Goal: Transaction & Acquisition: Register for event/course

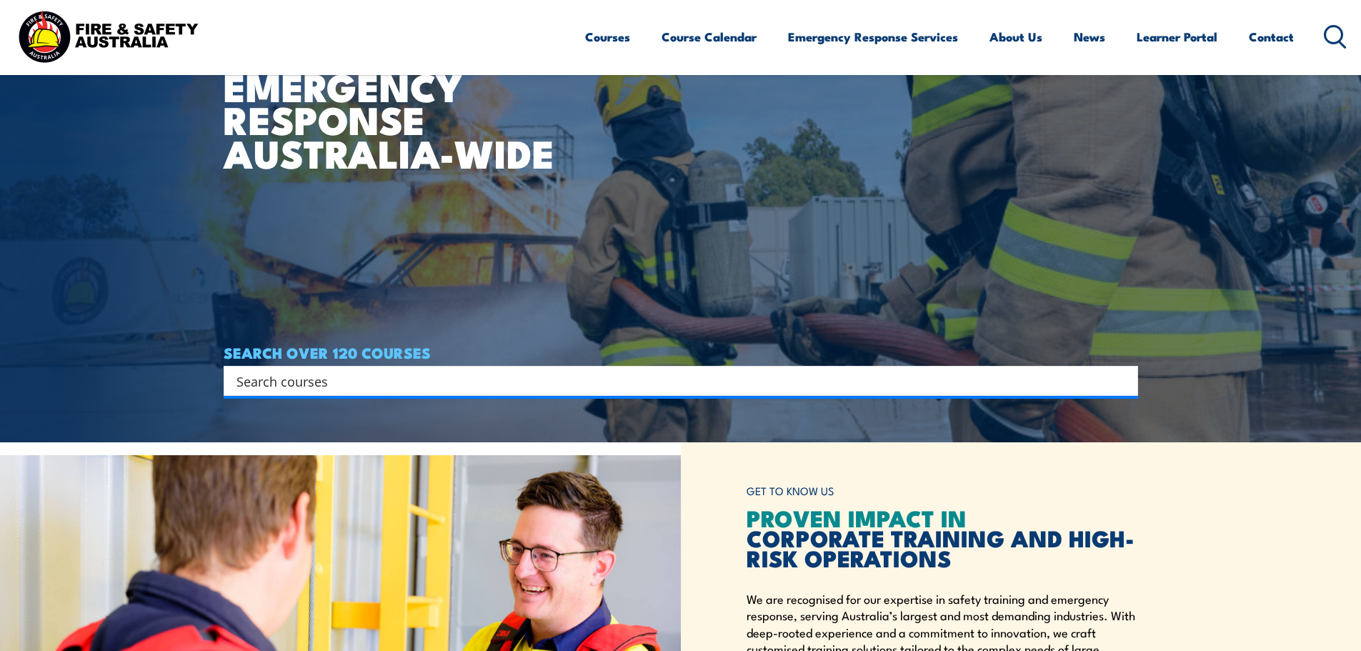
scroll to position [214, 0]
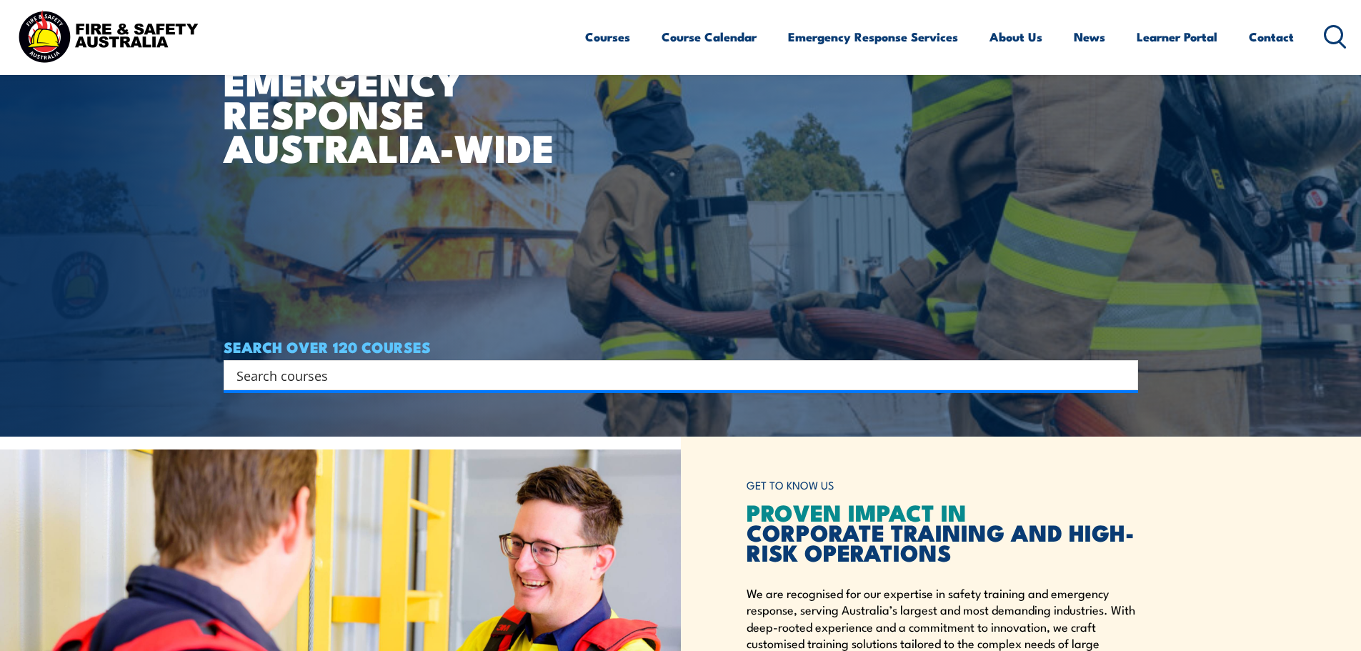
click at [322, 382] on input "Search input" at bounding box center [671, 374] width 870 height 21
type input "breathing apparatus"
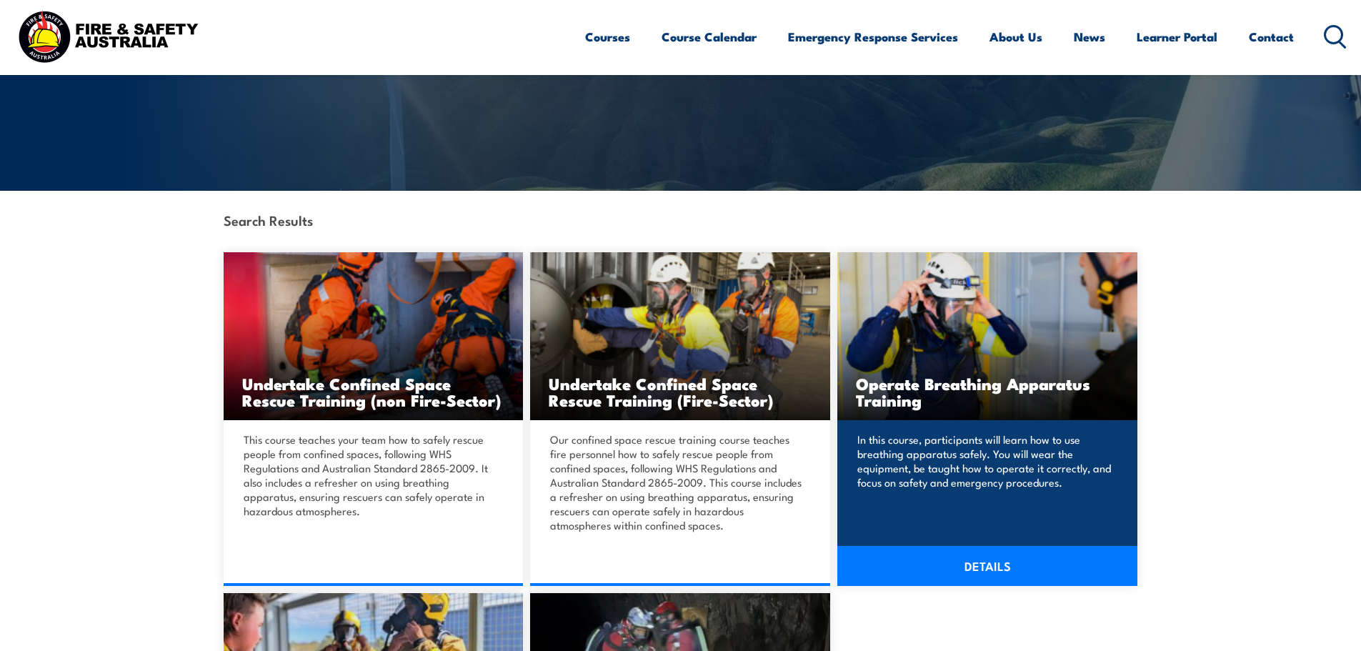
scroll to position [214, 0]
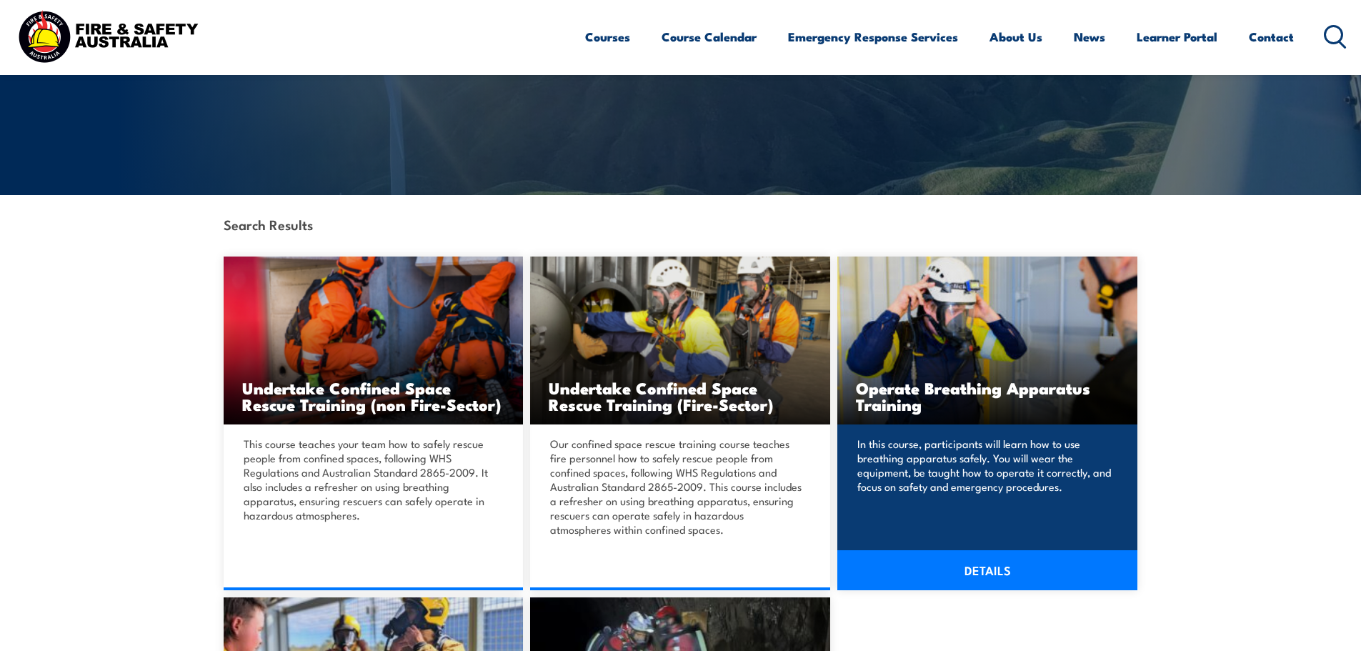
click at [931, 531] on div "In this course, participants will learn how to use breathing apparatus safely. …" at bounding box center [987, 485] width 300 height 123
click at [964, 576] on link "DETAILS" at bounding box center [987, 570] width 300 height 40
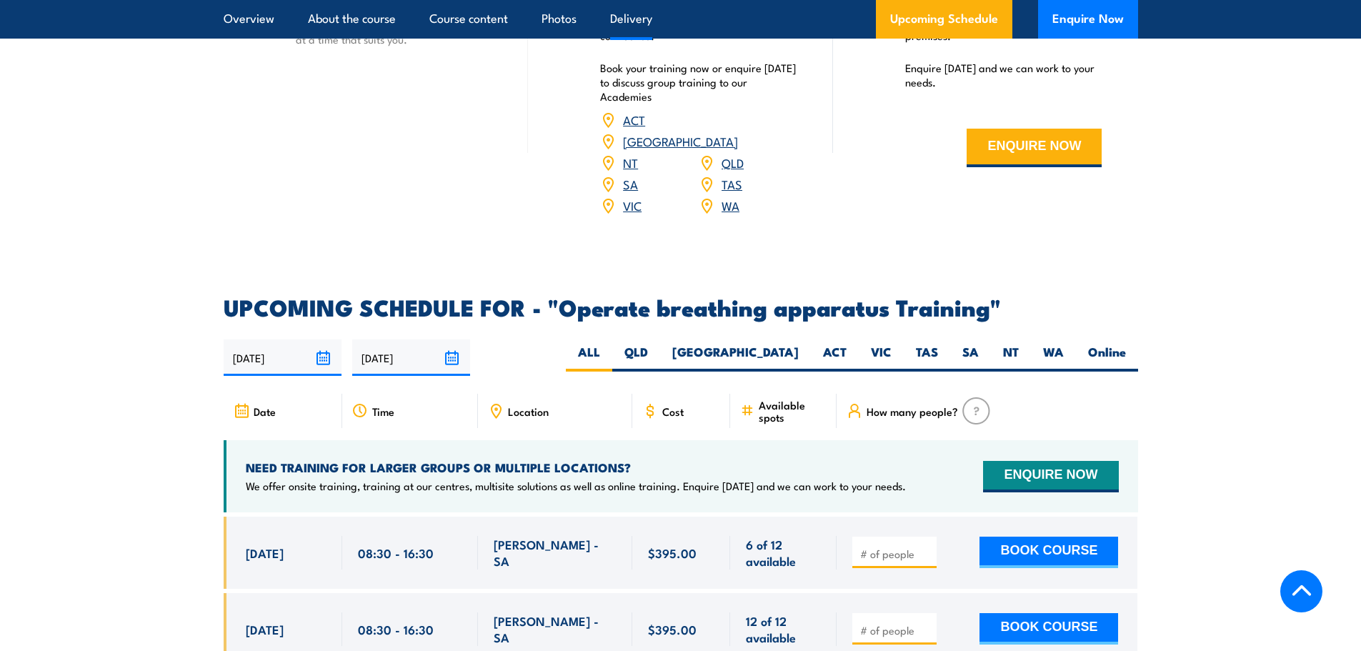
scroll to position [2000, 0]
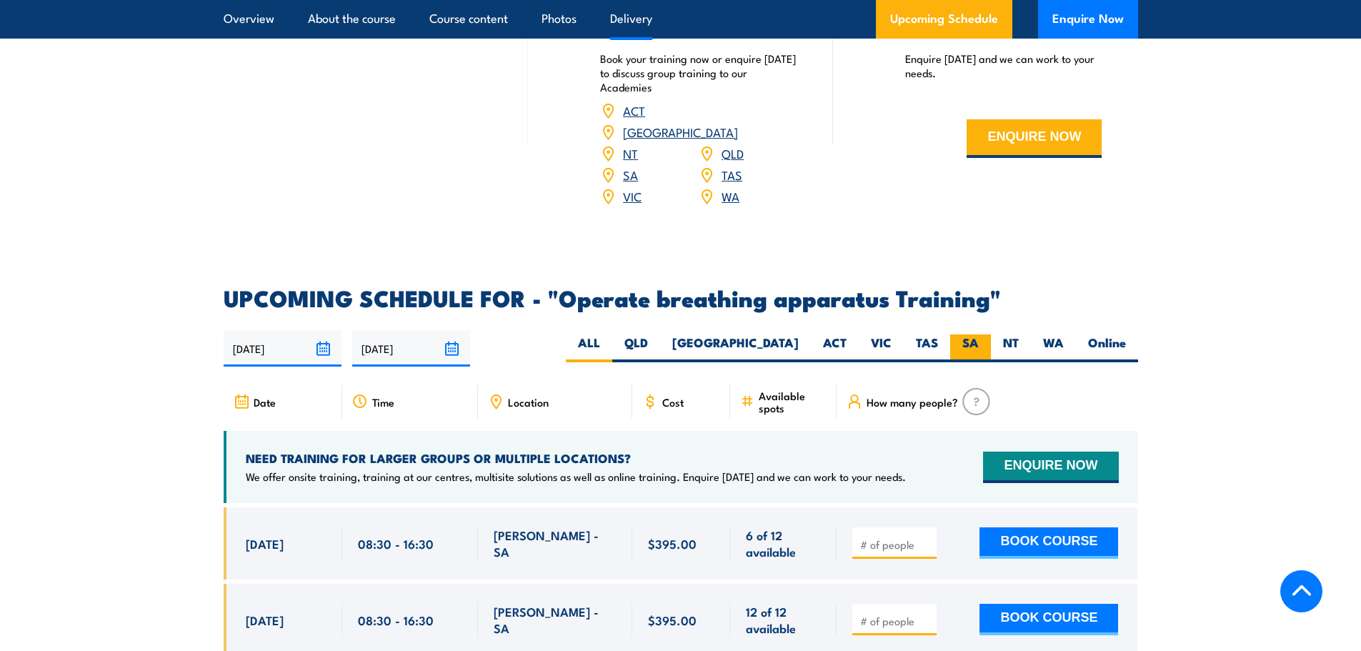
click at [951, 339] on label "SA" at bounding box center [970, 348] width 41 height 28
click at [979, 339] on input "SA" at bounding box center [983, 338] width 9 height 9
radio input "true"
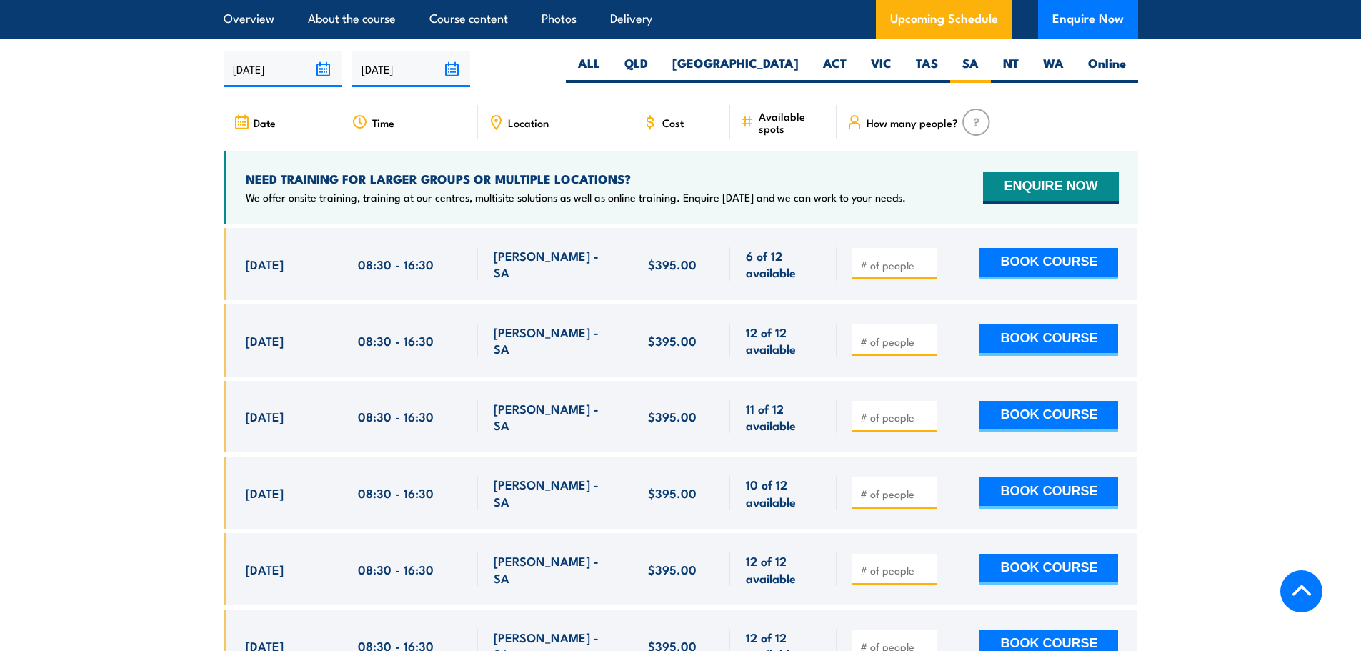
scroll to position [2281, 0]
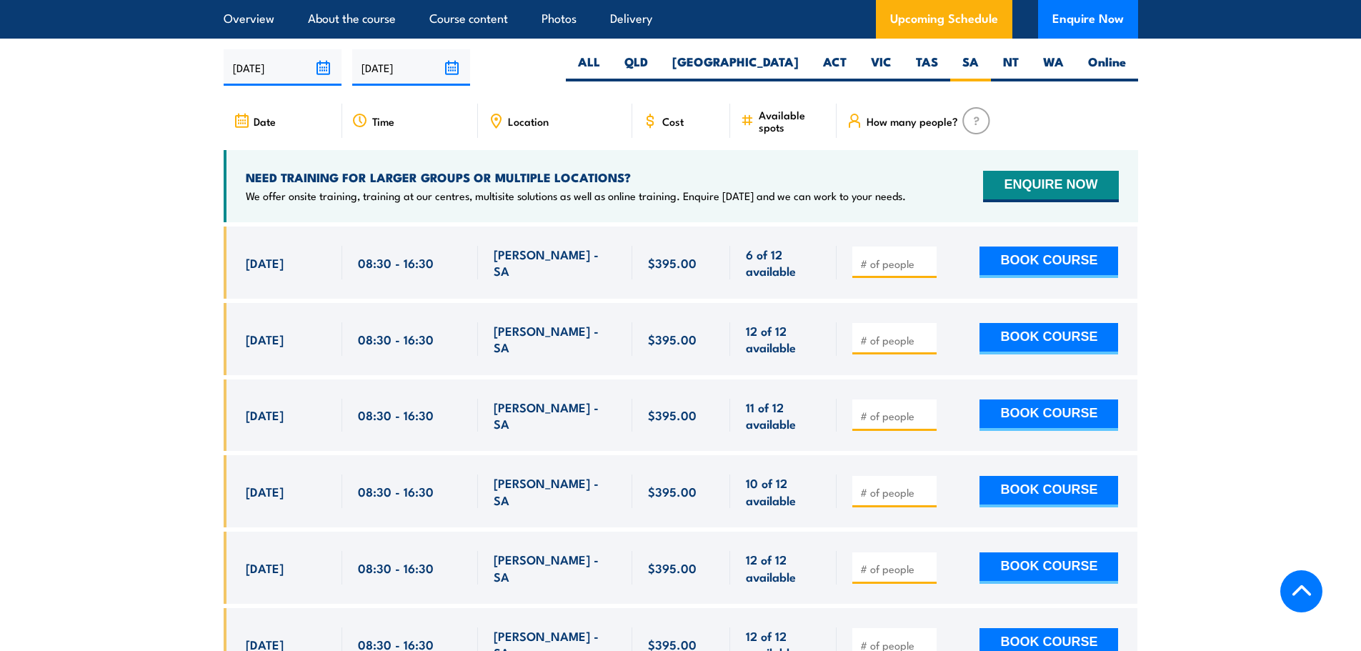
click at [901, 259] on input "number" at bounding box center [895, 263] width 71 height 14
type input "1"
click at [1024, 252] on button "BOOK COURSE" at bounding box center [1048, 261] width 139 height 31
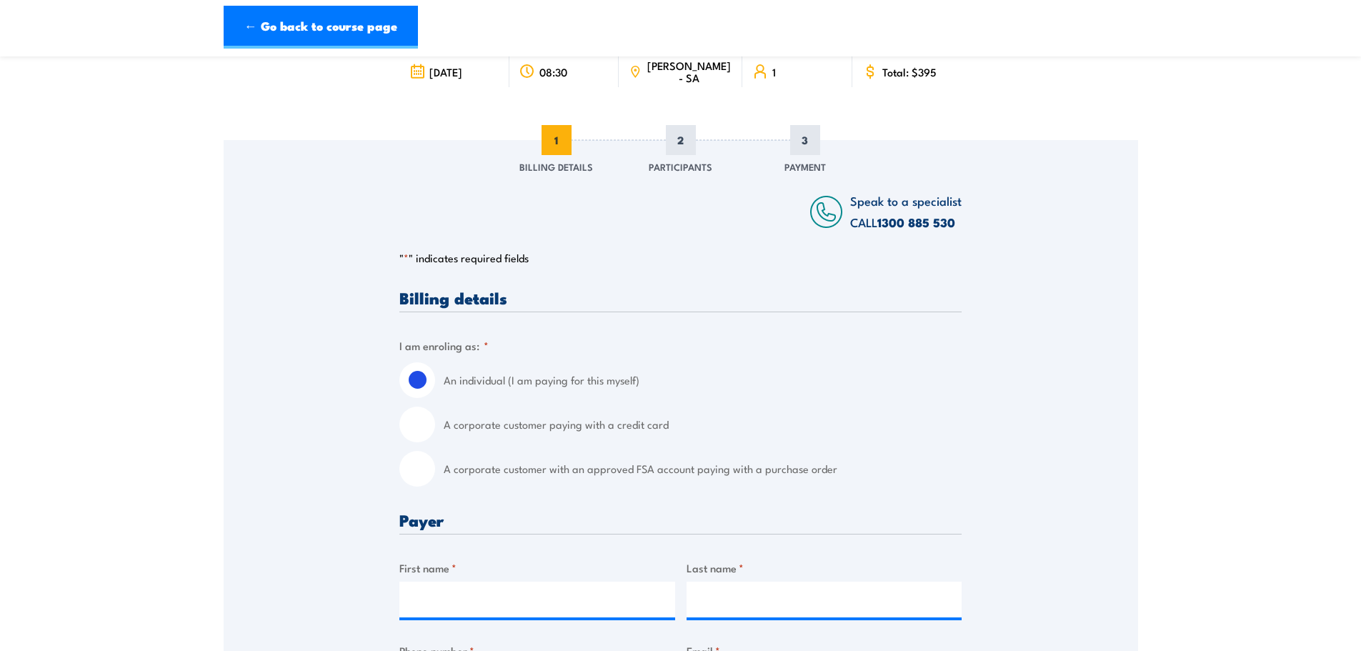
scroll to position [143, 0]
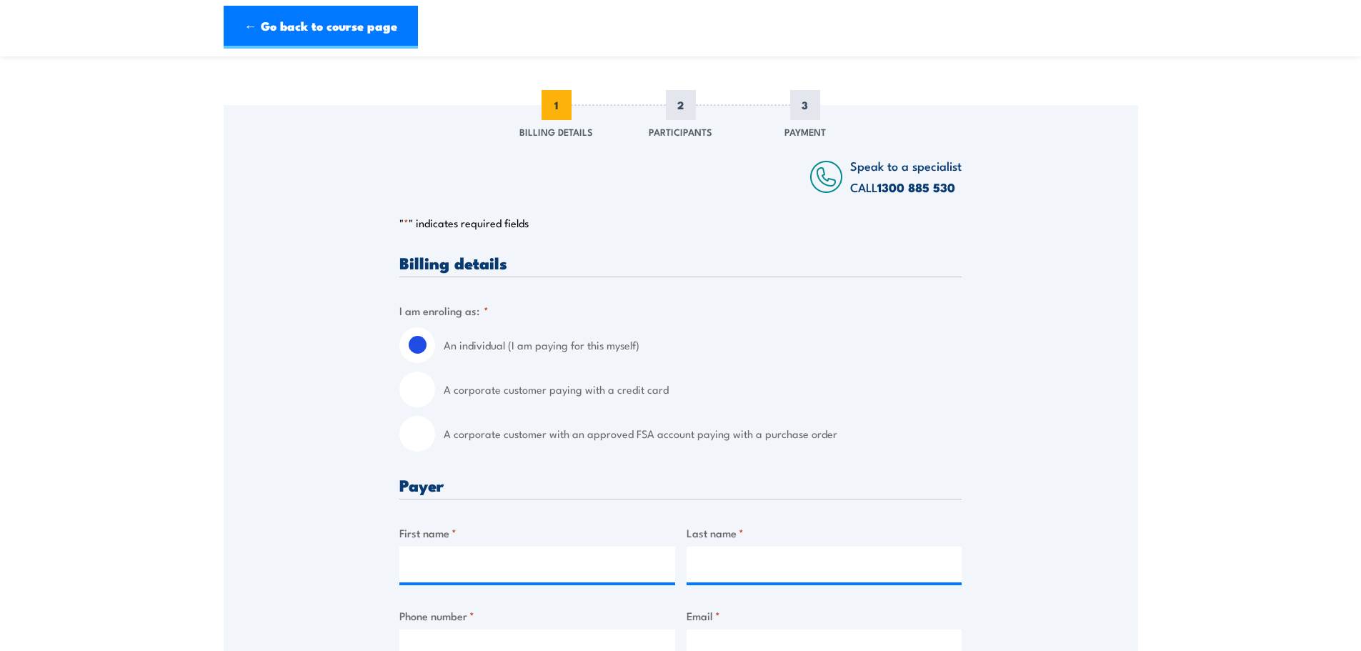
click at [421, 390] on input "A corporate customer paying with a credit card" at bounding box center [417, 389] width 36 height 36
radio input "true"
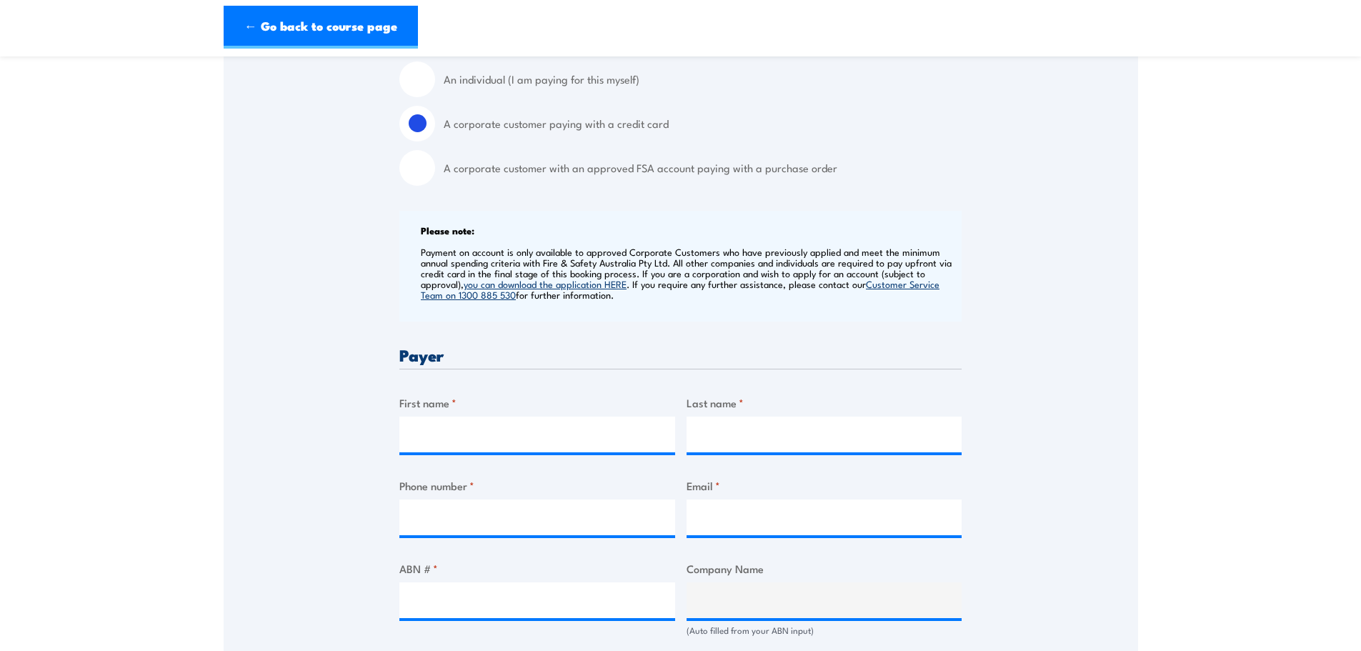
scroll to position [429, 0]
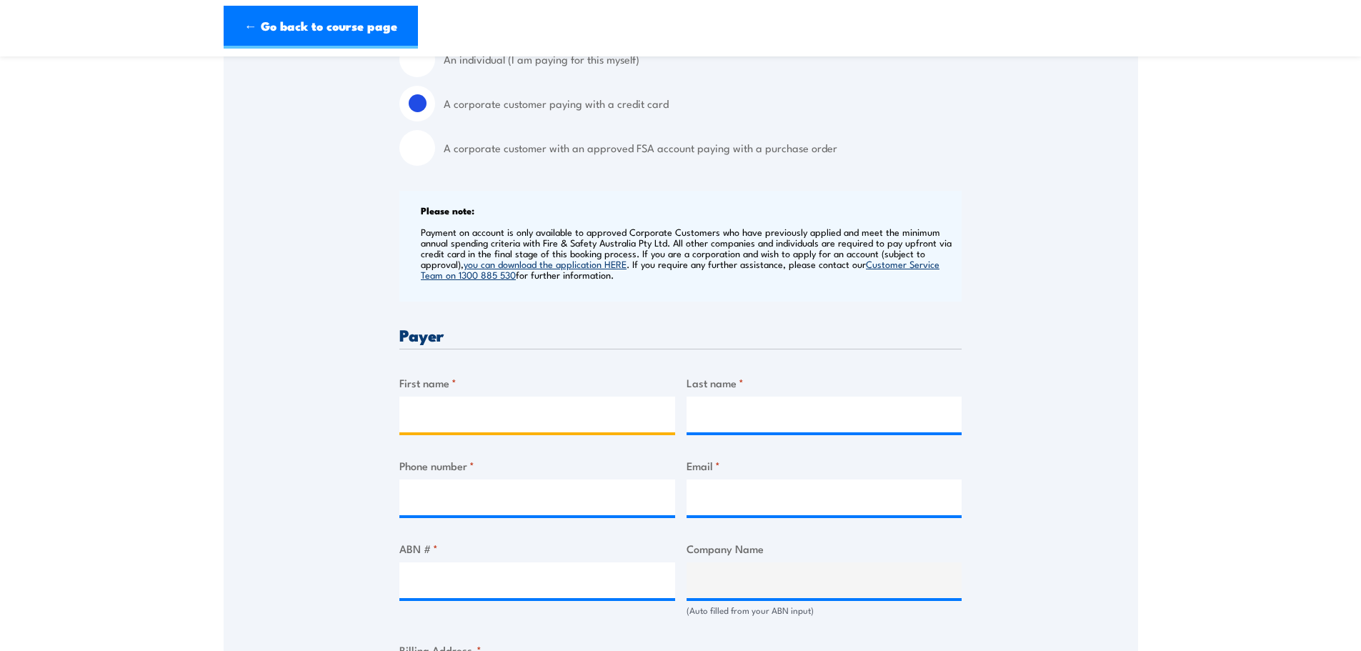
drag, startPoint x: 498, startPoint y: 409, endPoint x: 597, endPoint y: 381, distance: 102.9
click at [498, 409] on input "First name *" at bounding box center [537, 414] width 276 height 36
type input "[PERSON_NAME]"
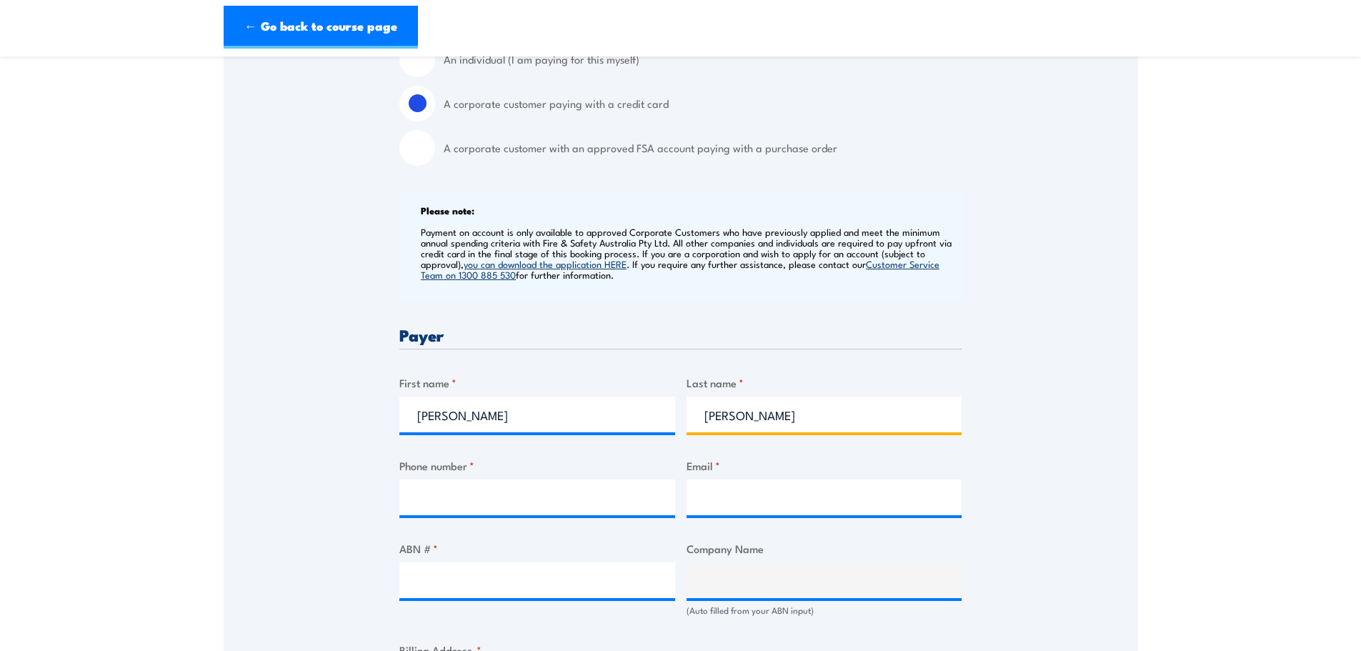
type input "[PERSON_NAME]"
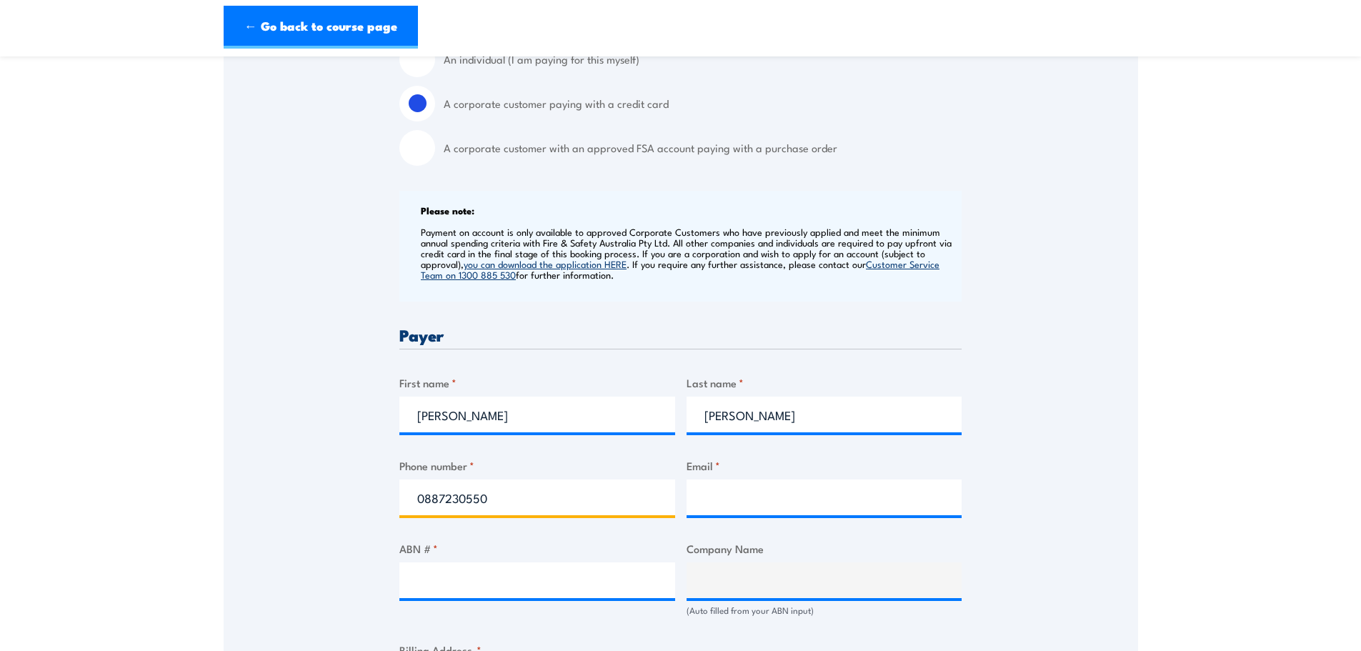
type input "0887230550"
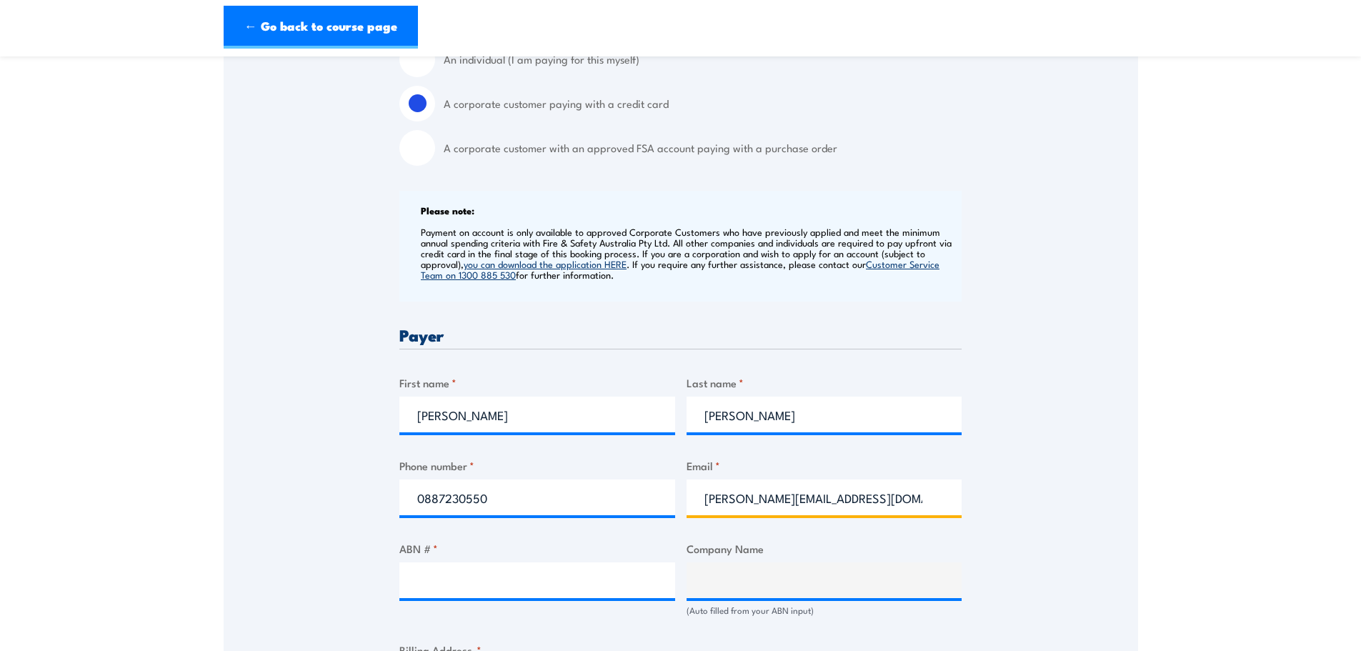
type input "[PERSON_NAME][EMAIL_ADDRESS][DOMAIN_NAME]"
type input "55109806037"
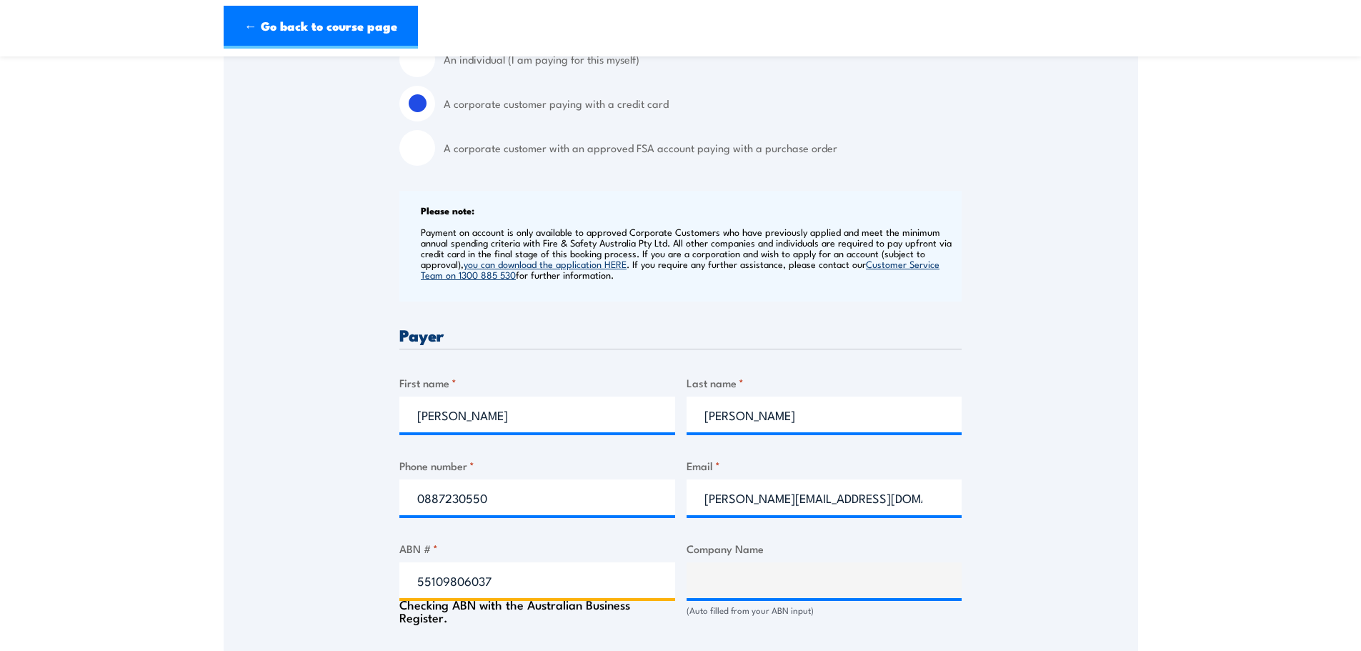
type input "D M K ENGINEERING PTY LTD"
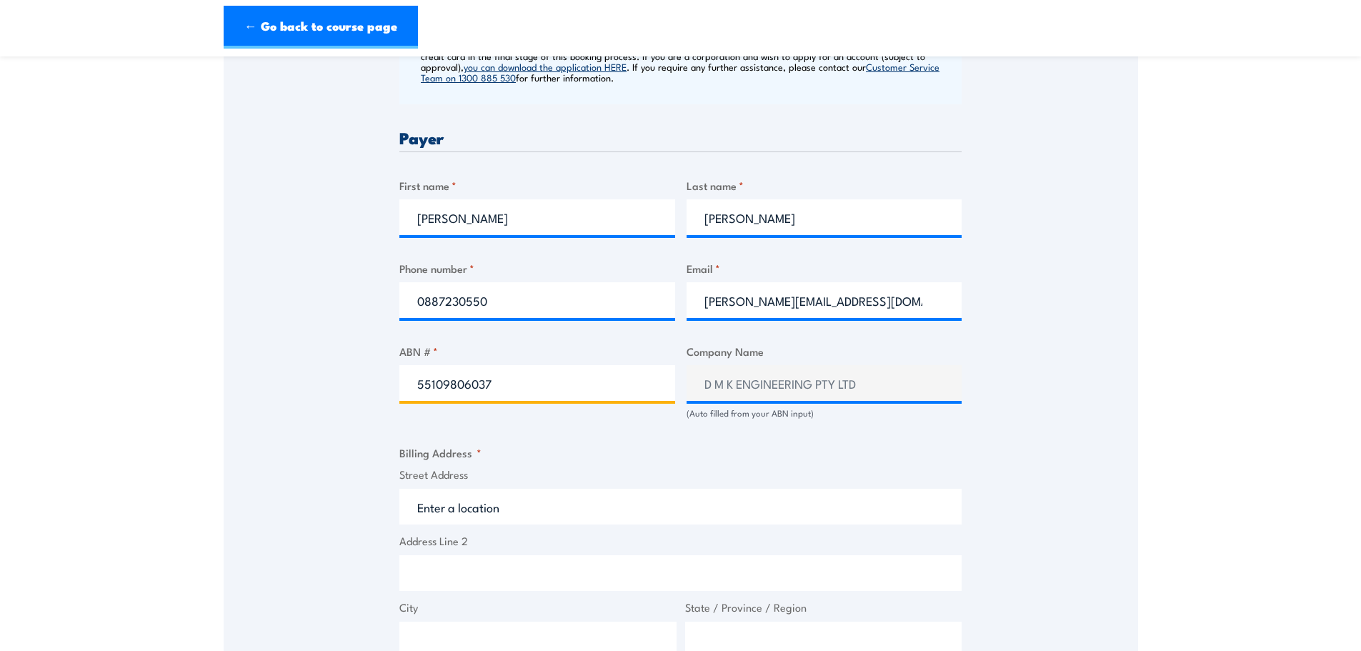
scroll to position [643, 0]
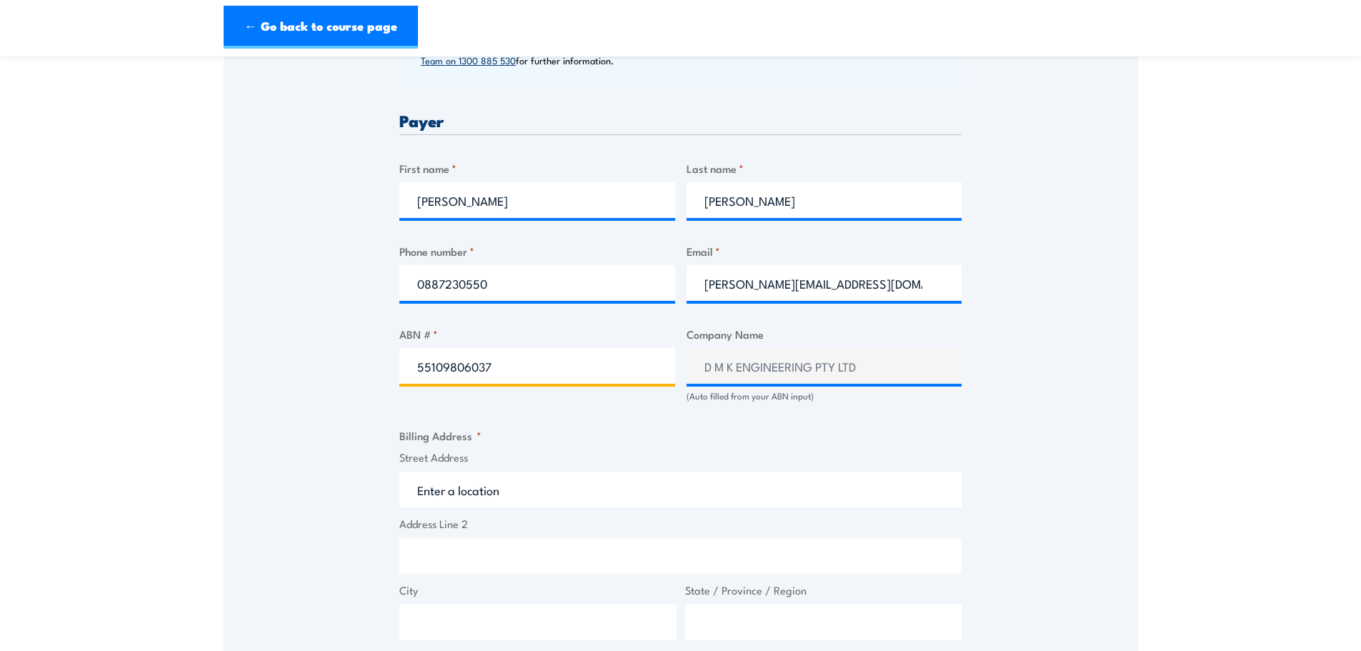
type input "55109806037"
click at [1010, 436] on div "Speak to a specialist CALL [PHONE_NUMBER] CALL [PHONE_NUMBER] " * " indicates r…" at bounding box center [681, 358] width 914 height 1506
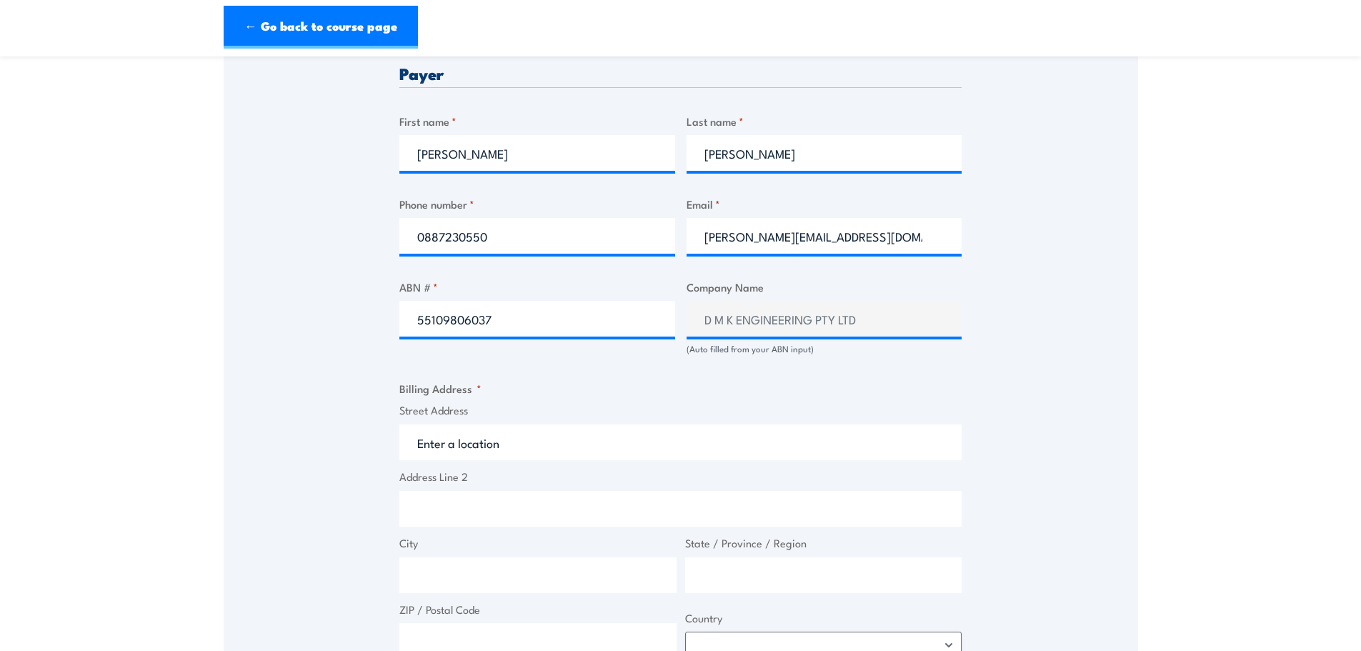
scroll to position [714, 0]
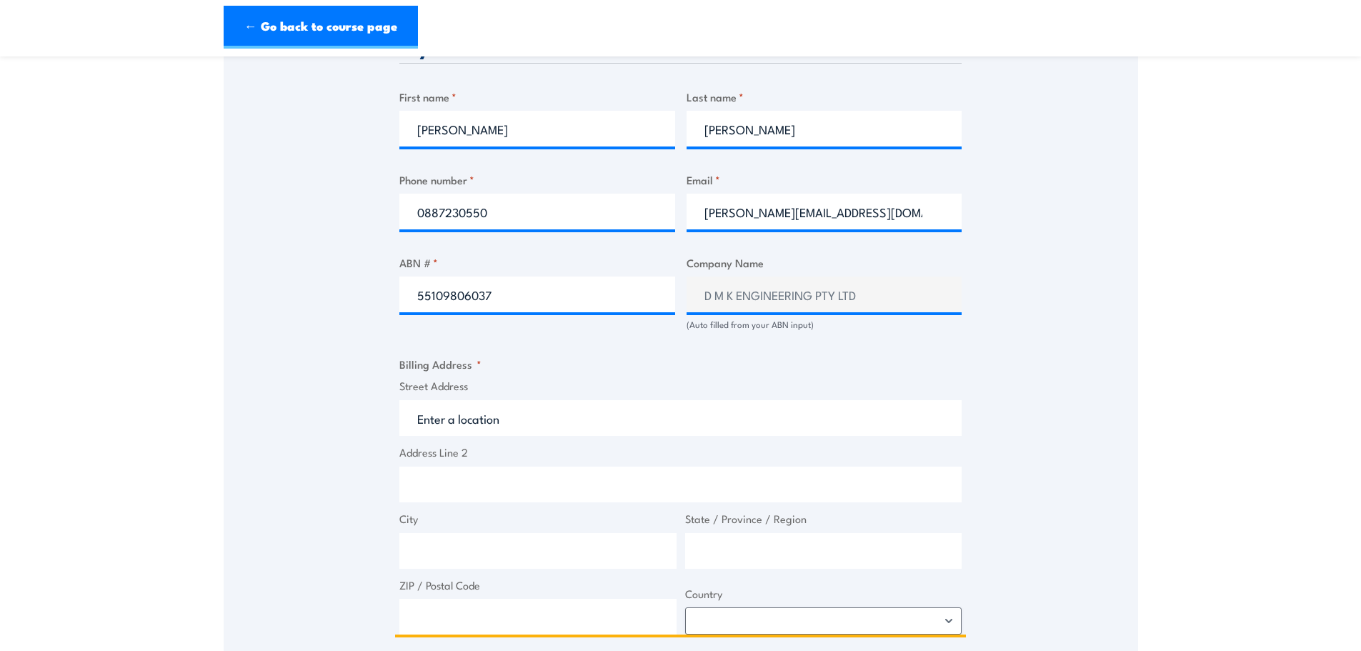
click at [434, 425] on input "Street Address" at bounding box center [680, 418] width 562 height 36
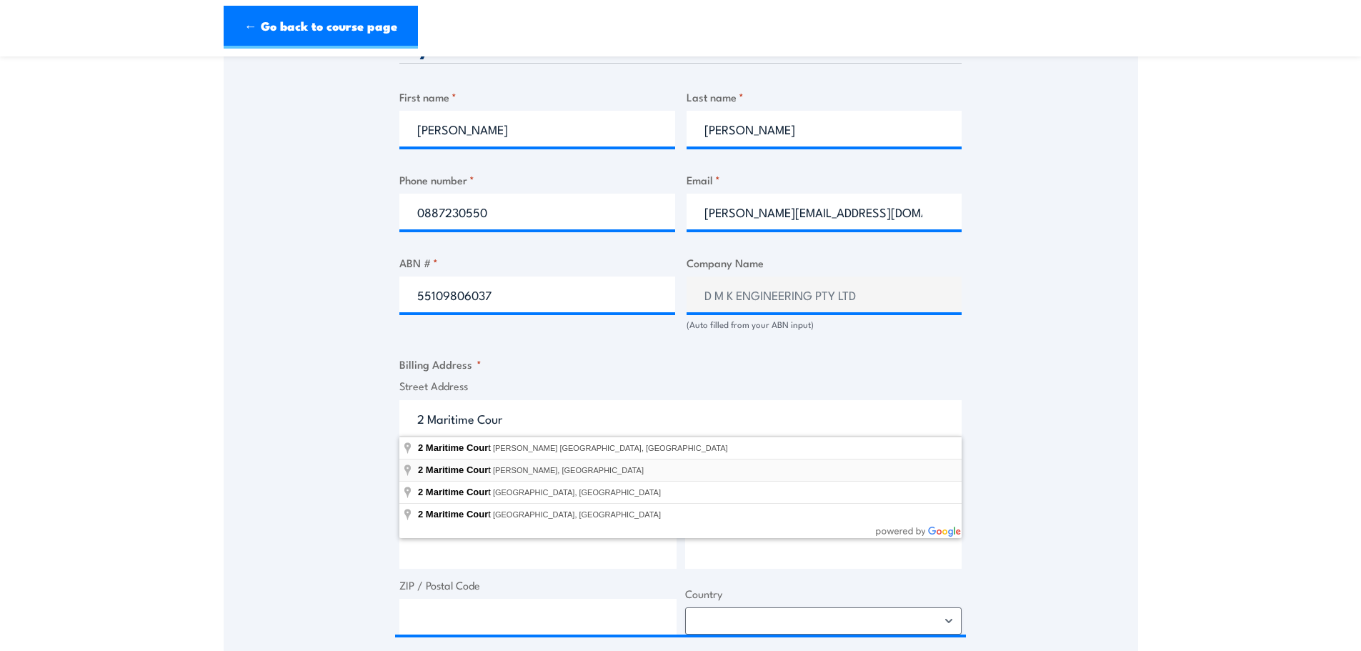
type input "[STREET_ADDRESS][PERSON_NAME]"
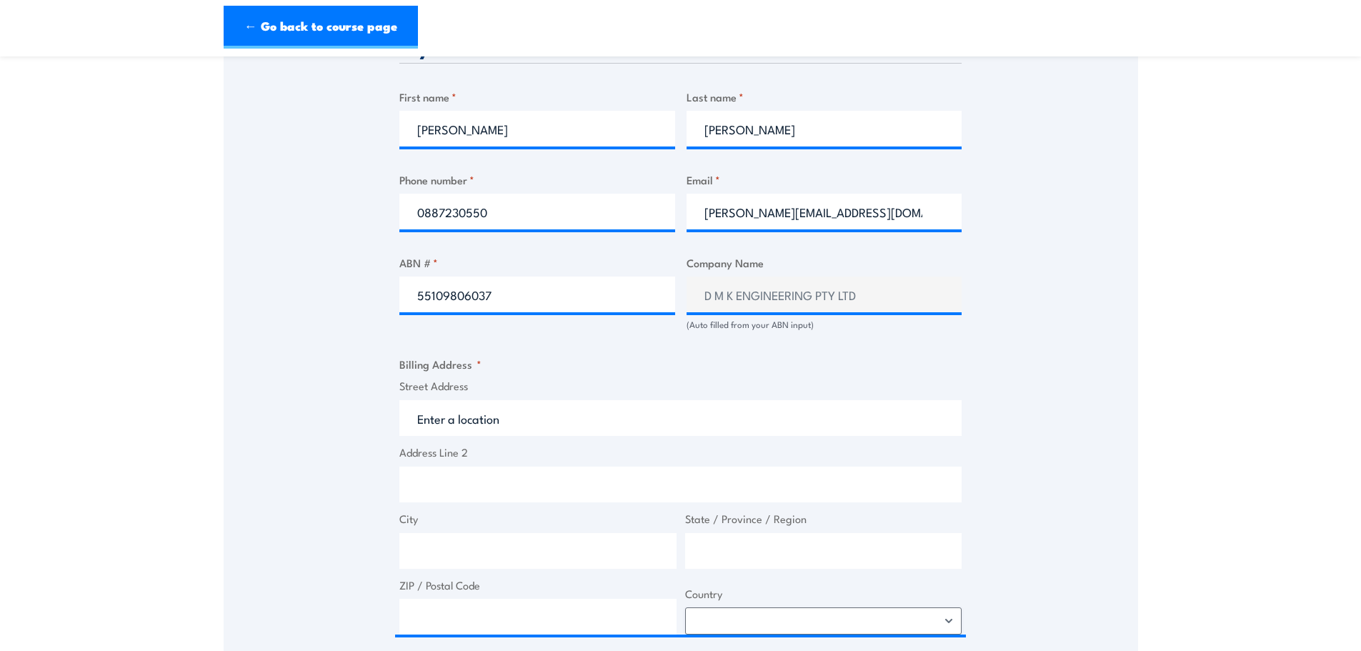
type input "2 Maritime Ct"
type input "[PERSON_NAME]"
type input "[GEOGRAPHIC_DATA]"
type input "5013"
select select "[GEOGRAPHIC_DATA]"
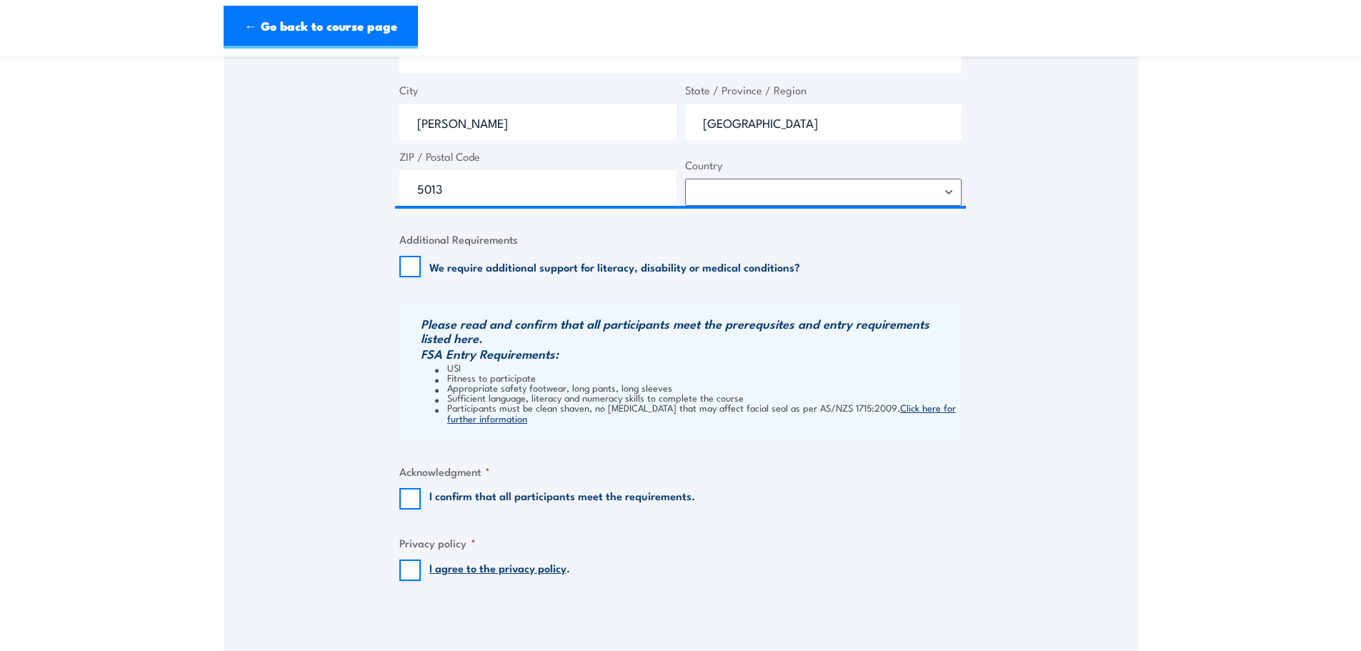
scroll to position [1214, 0]
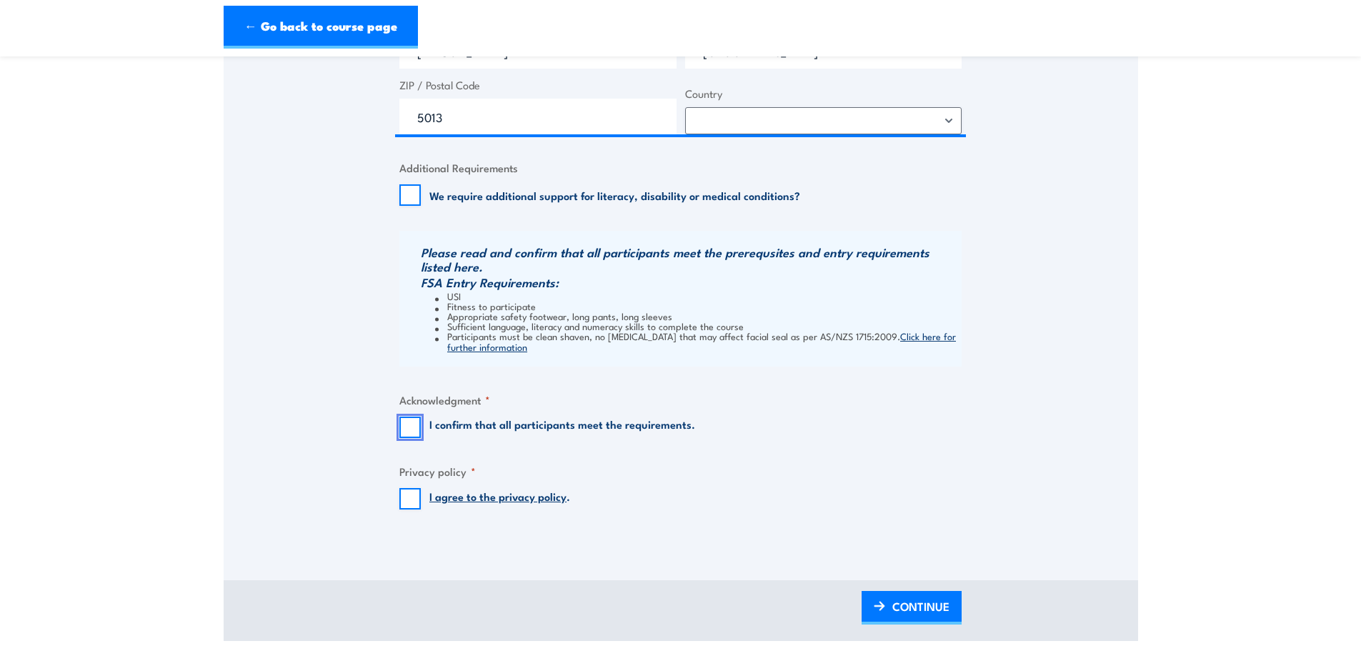
click at [411, 426] on input "I confirm that all participants meet the requirements." at bounding box center [409, 426] width 21 height 21
checkbox input "true"
click at [409, 504] on input "I agree to the privacy policy ." at bounding box center [409, 498] width 21 height 21
checkbox input "true"
click at [911, 606] on span "CONTINUE" at bounding box center [920, 606] width 57 height 38
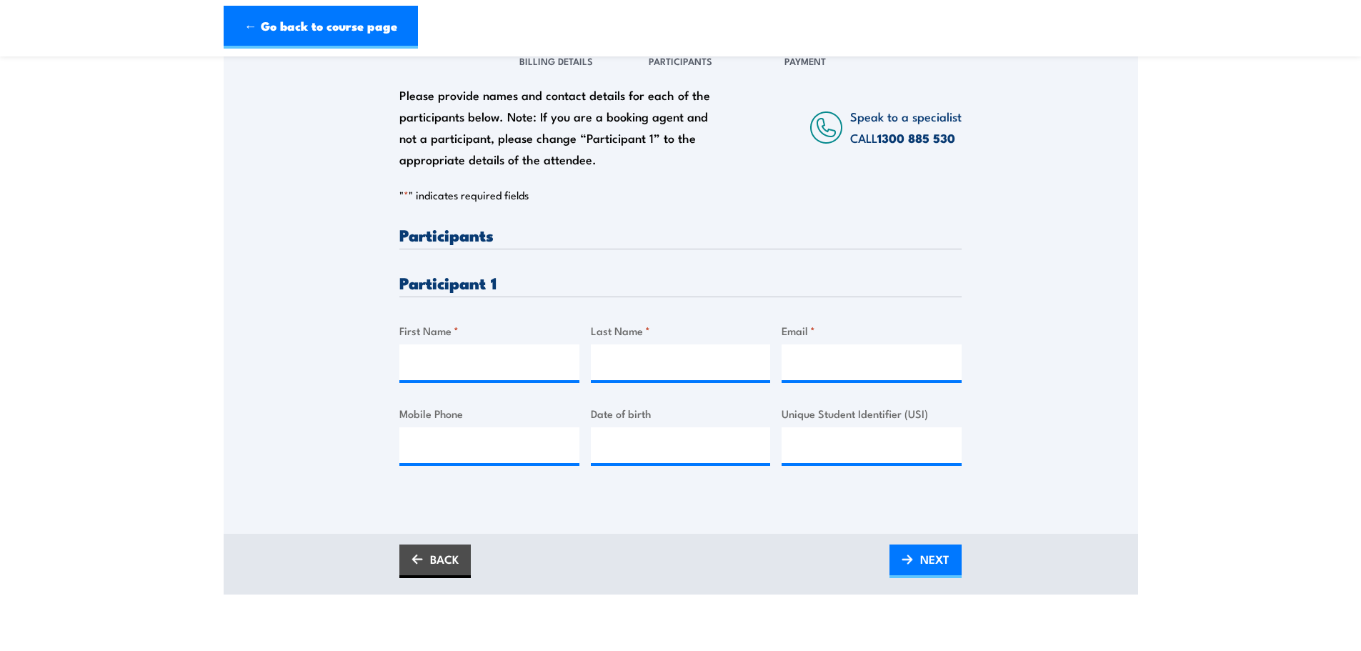
scroll to position [214, 0]
click at [426, 347] on input "First Name *" at bounding box center [489, 362] width 180 height 36
type input "[PERSON_NAME]"
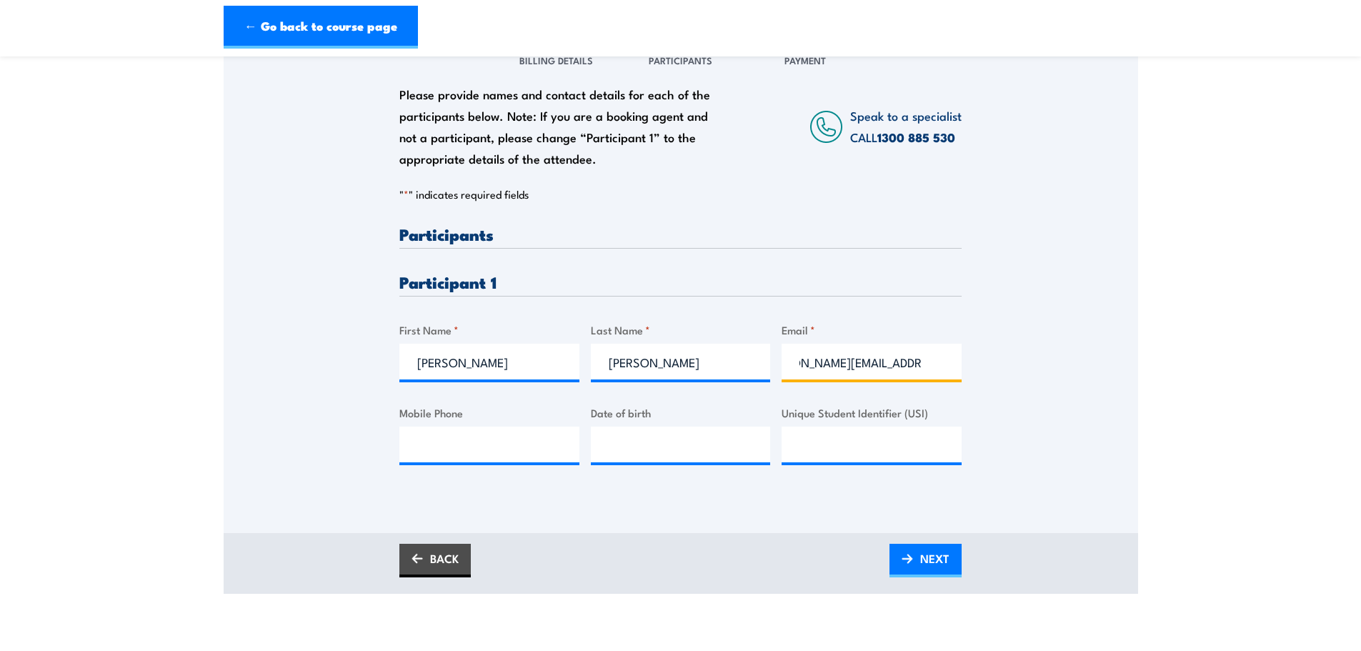
type input "[PERSON_NAME][EMAIL_ADDRESS][DOMAIN_NAME]"
click at [417, 439] on input "Mobile Phone" at bounding box center [489, 444] width 180 height 36
paste input "0431 256 180"
click at [439, 439] on input "0431 256 180" at bounding box center [489, 444] width 180 height 36
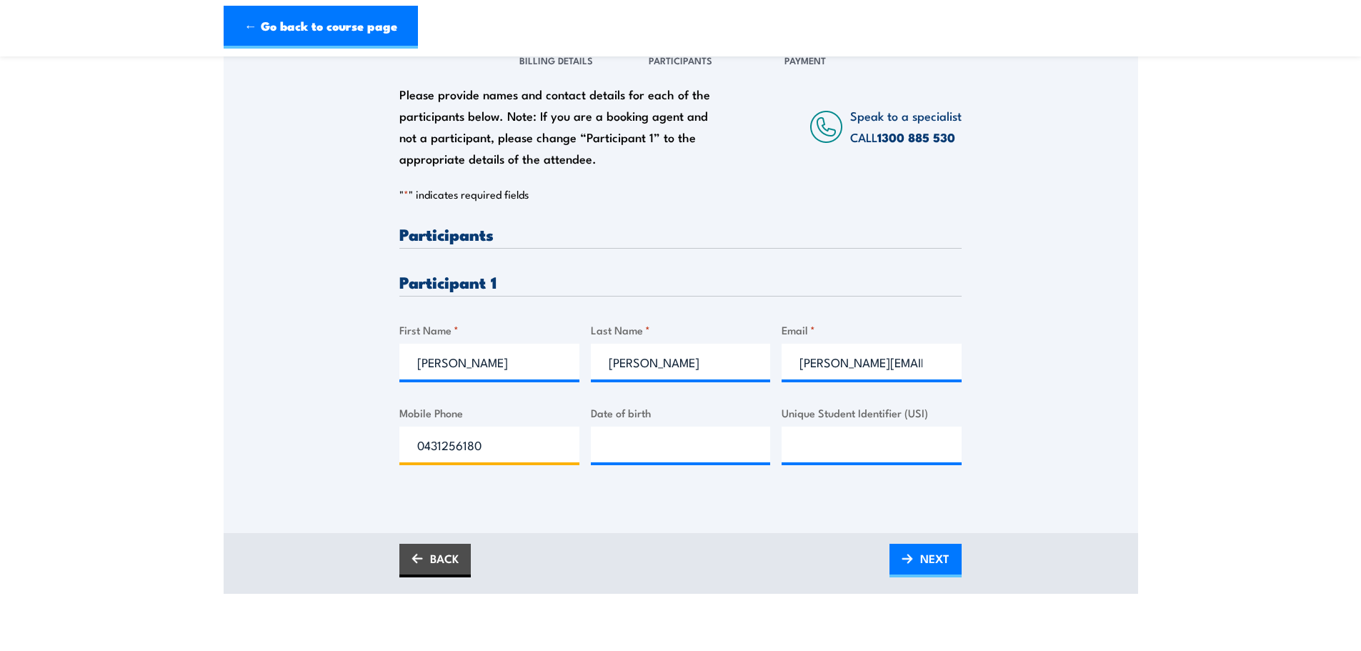
type input "0431256180"
type input "[DATE]"
click at [939, 561] on span "NEXT" at bounding box center [934, 558] width 29 height 38
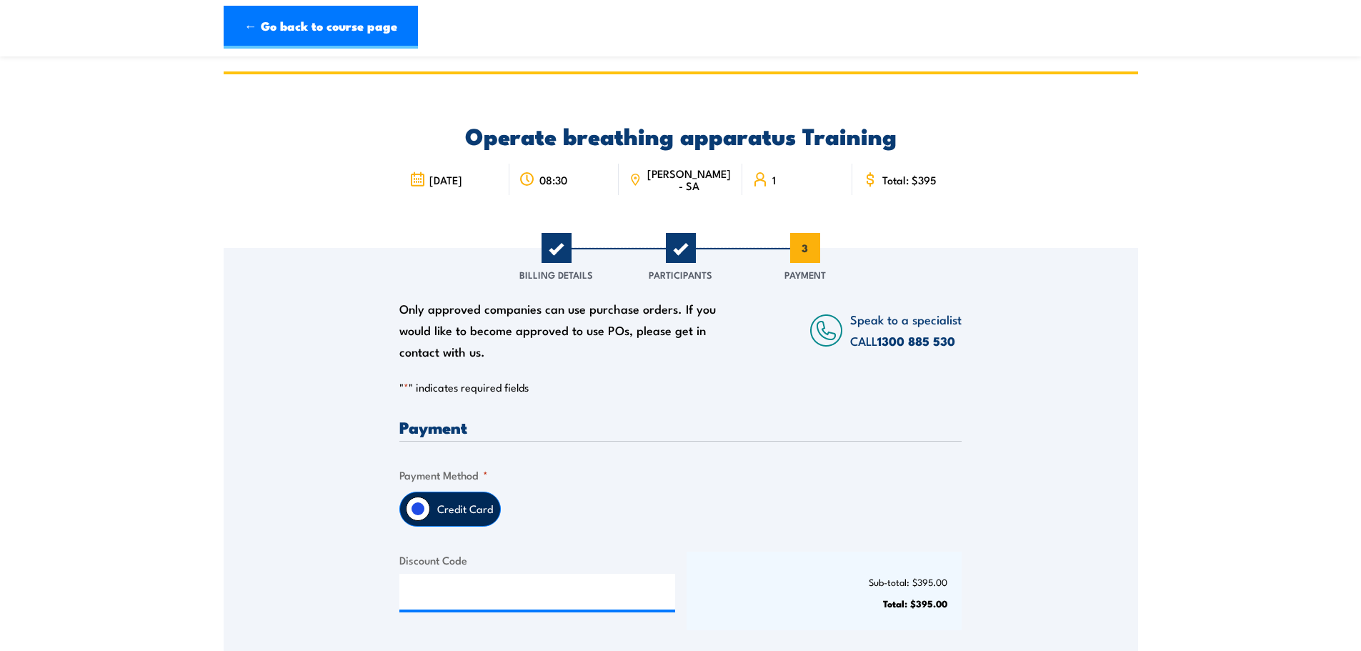
scroll to position [286, 0]
